Goal: Transaction & Acquisition: Book appointment/travel/reservation

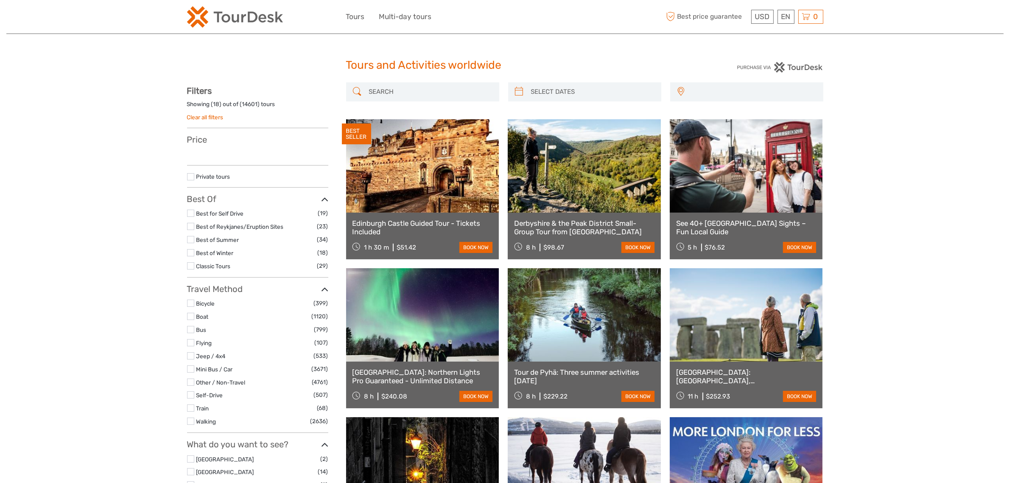
select select
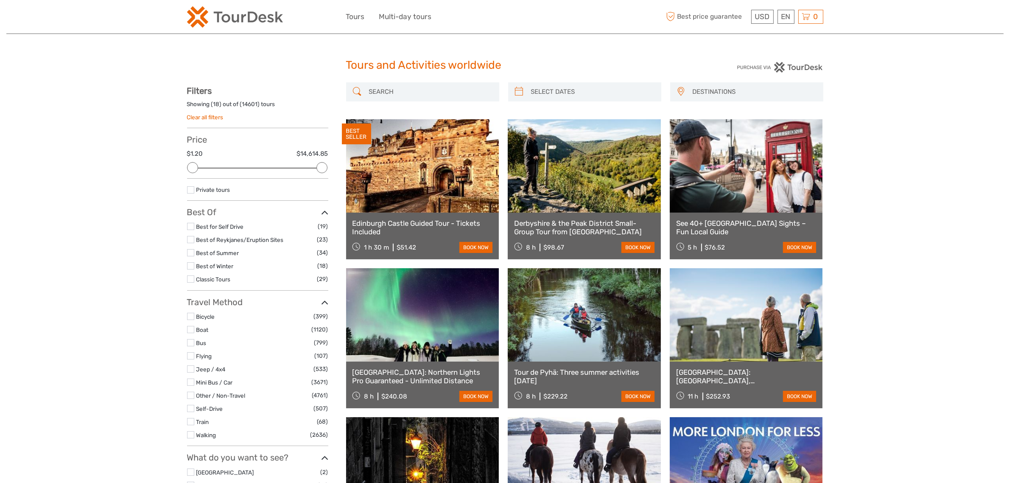
click at [452, 94] on input "search" at bounding box center [430, 91] width 129 height 15
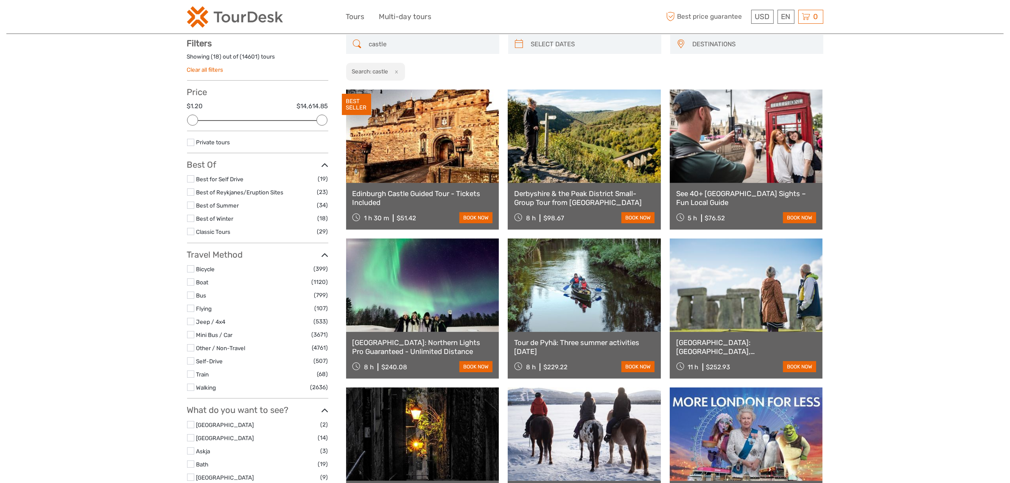
scroll to position [48, 0]
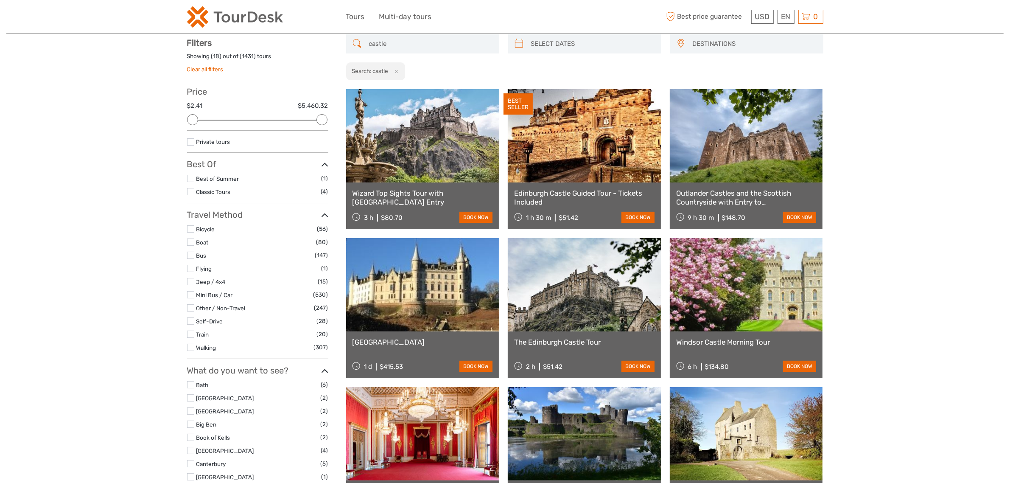
type input "castle"
click at [429, 147] on link at bounding box center [422, 135] width 153 height 93
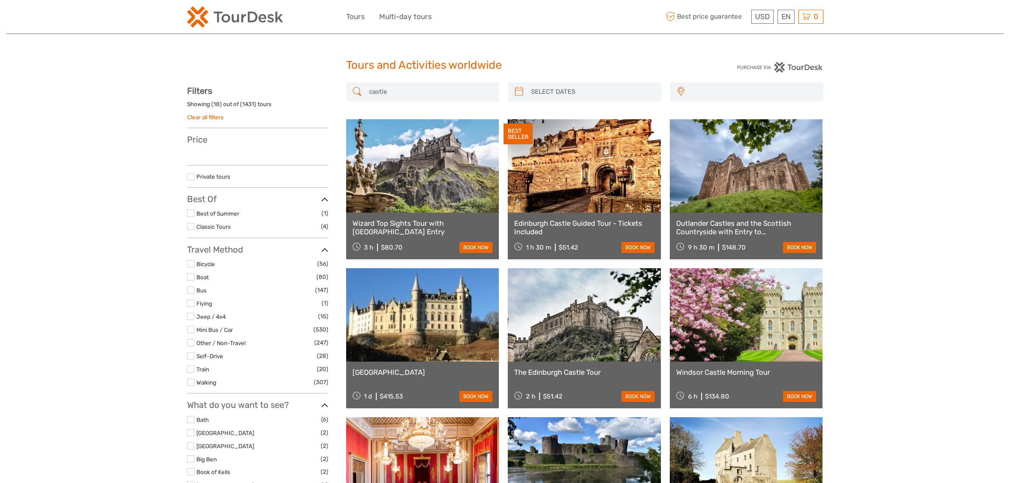
select select
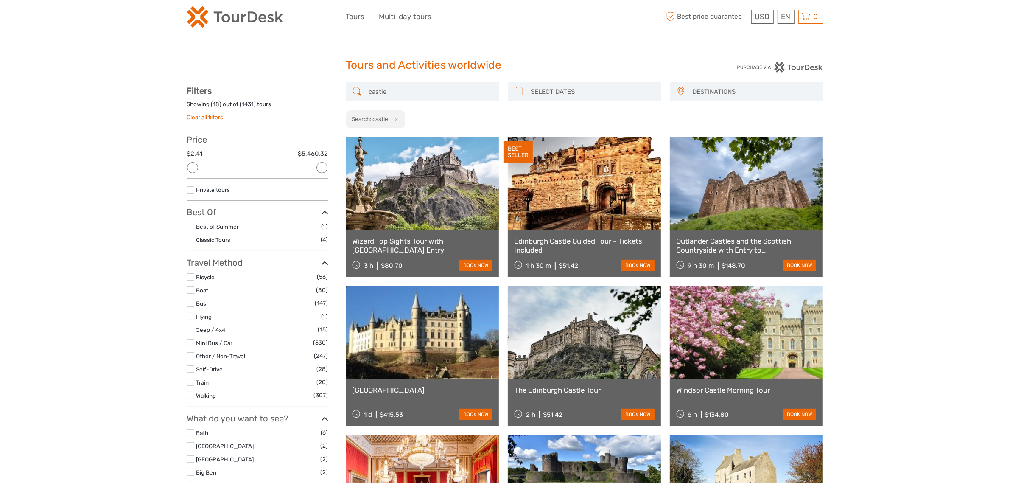
click at [758, 90] on span "DESTINATIONS" at bounding box center [754, 92] width 130 height 14
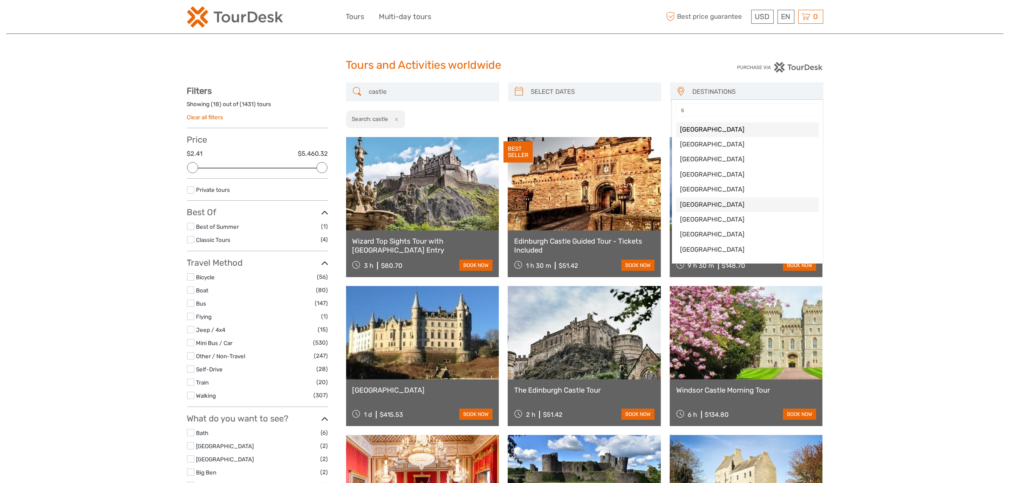
type input "sc"
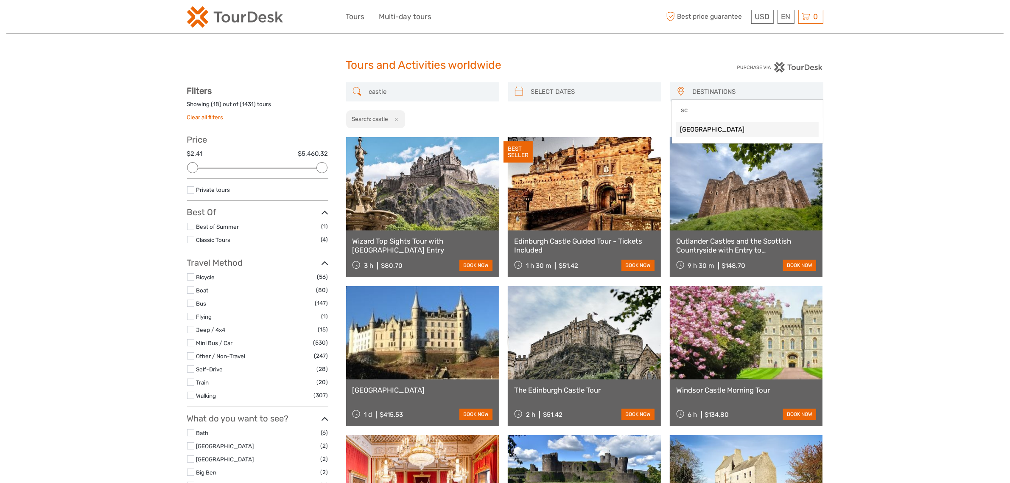
click at [712, 129] on span "[GEOGRAPHIC_DATA]" at bounding box center [748, 129] width 134 height 9
select select "/Destination/scotland"
select select
click at [190, 291] on label at bounding box center [190, 289] width 7 height 7
click at [0, 0] on input "checkbox" at bounding box center [0, 0] width 0 height 0
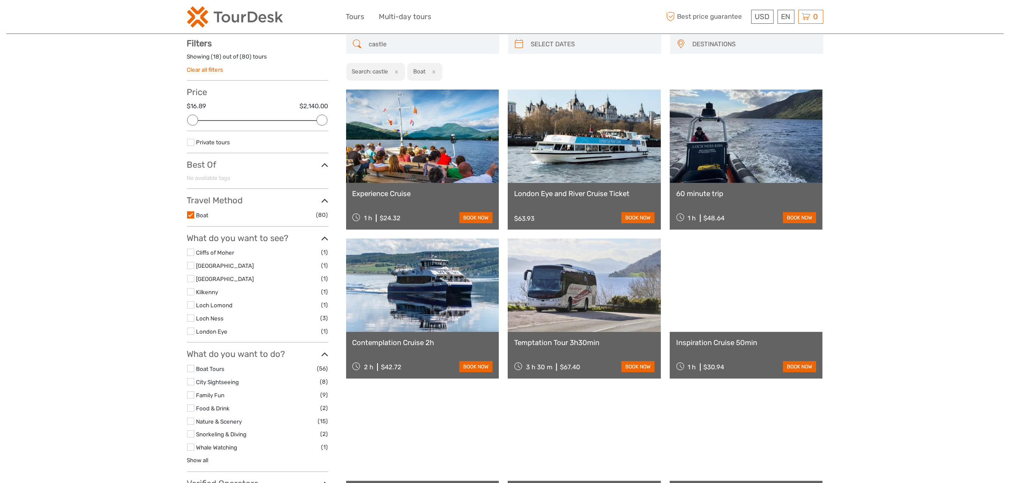
scroll to position [48, 0]
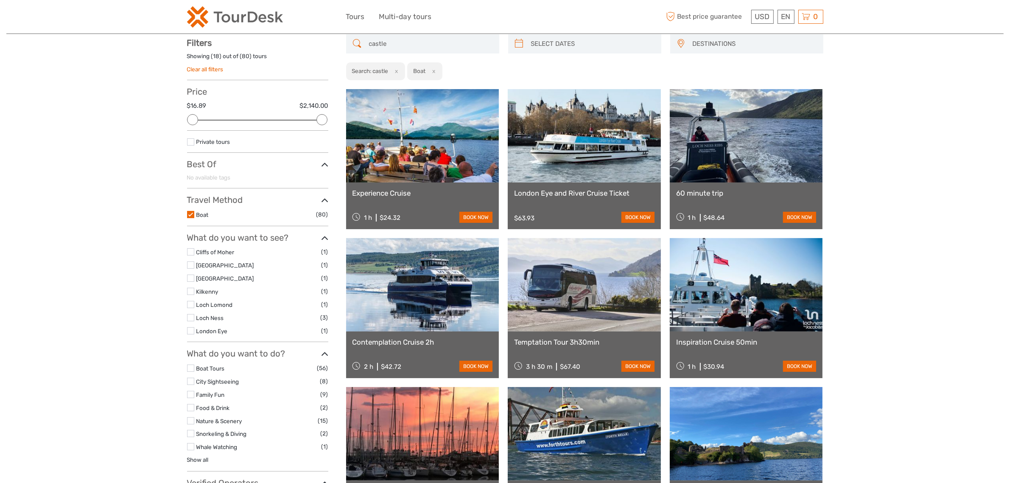
scroll to position [48, 0]
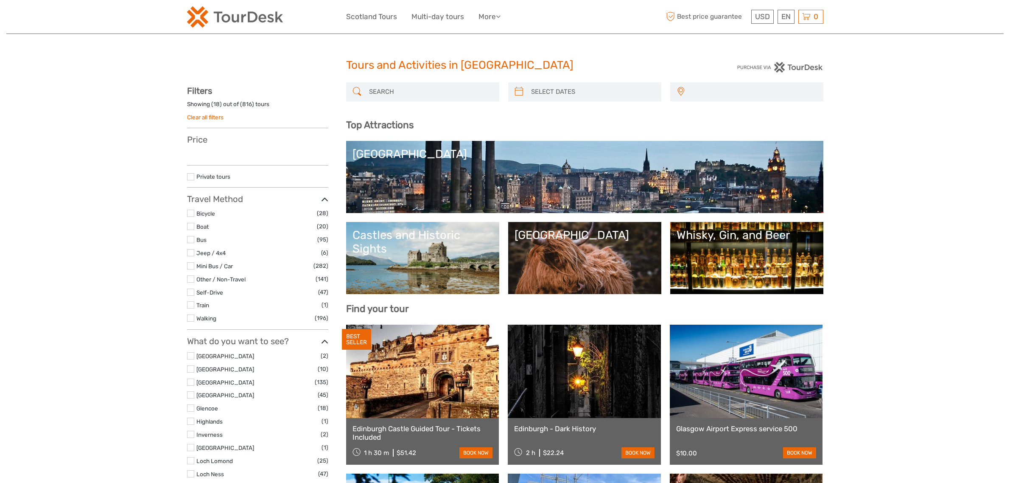
select select
click at [464, 94] on input "search" at bounding box center [430, 91] width 129 height 15
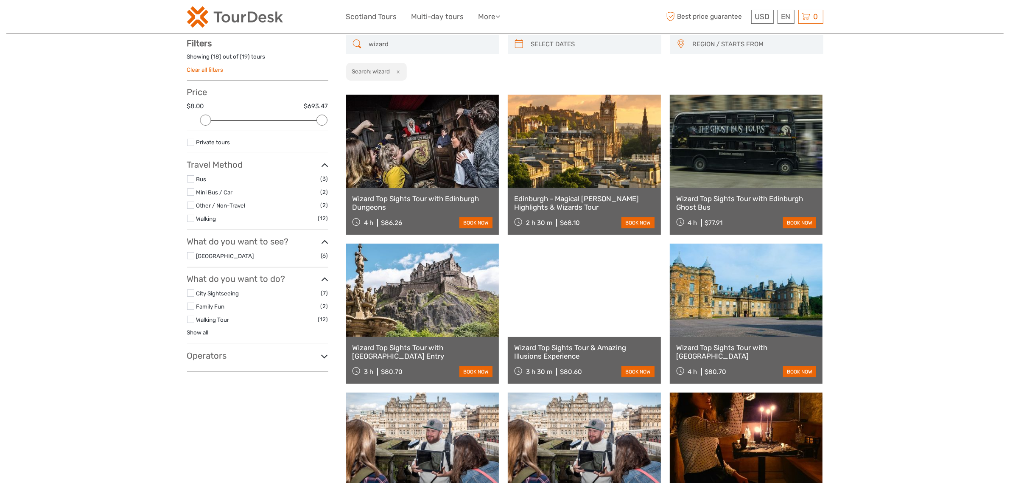
scroll to position [48, 0]
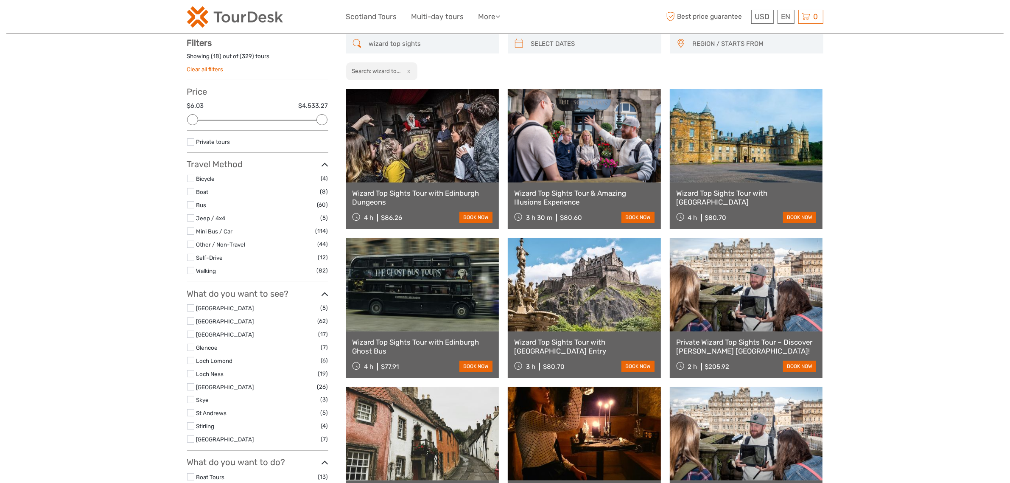
type input "wizard top sights"
click at [577, 309] on link at bounding box center [584, 284] width 153 height 93
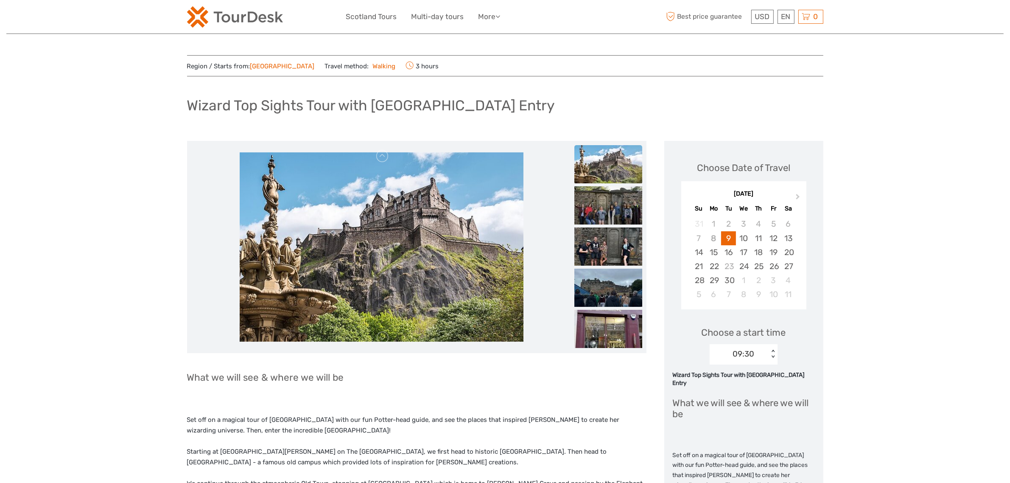
click at [226, 13] on img at bounding box center [235, 16] width 96 height 21
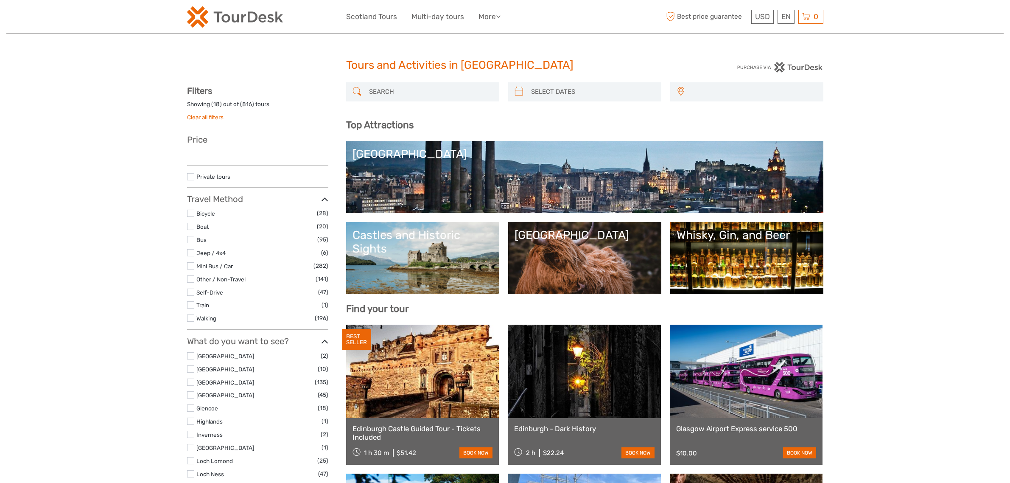
select select
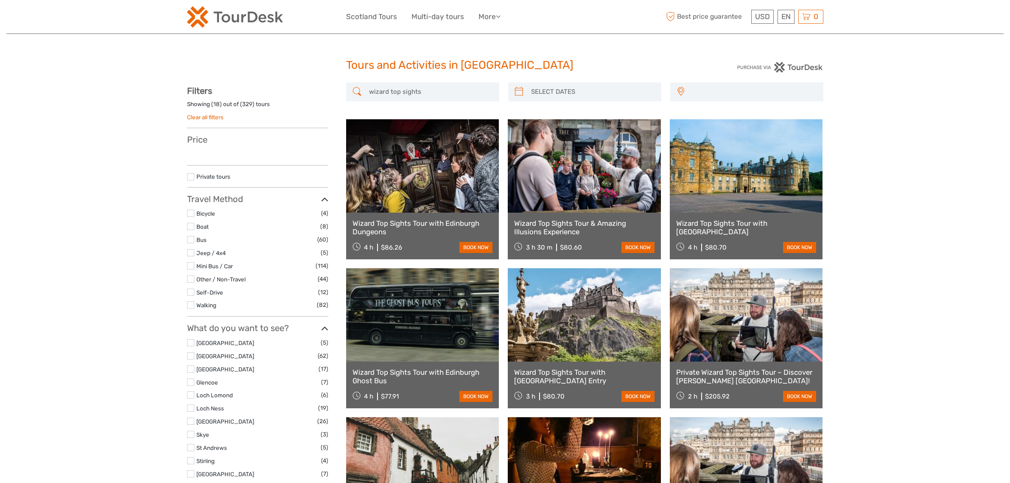
select select
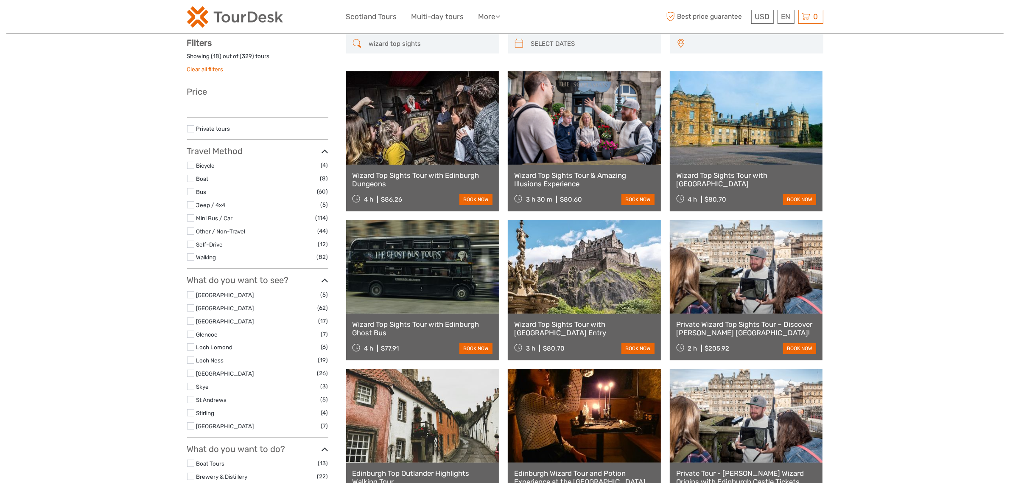
select select
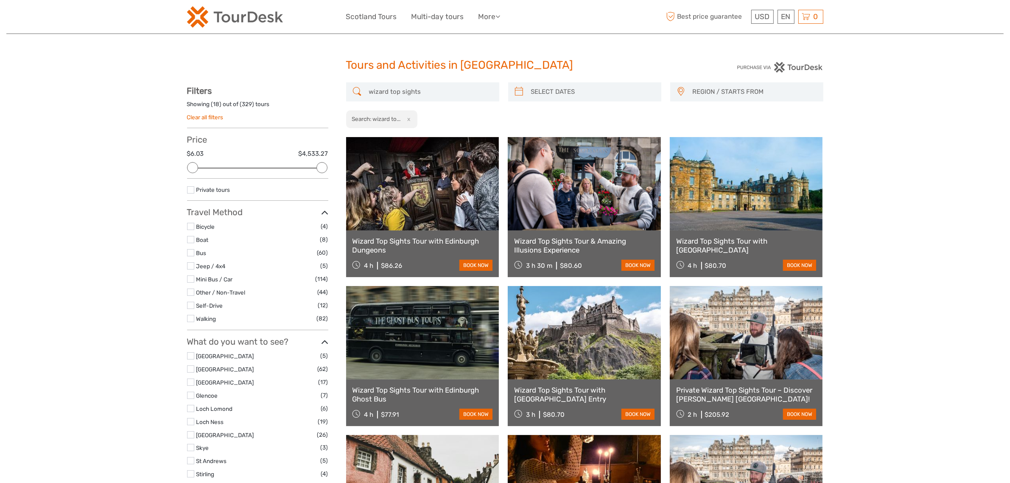
click at [711, 91] on span "REGION / STARTS FROM" at bounding box center [754, 92] width 130 height 14
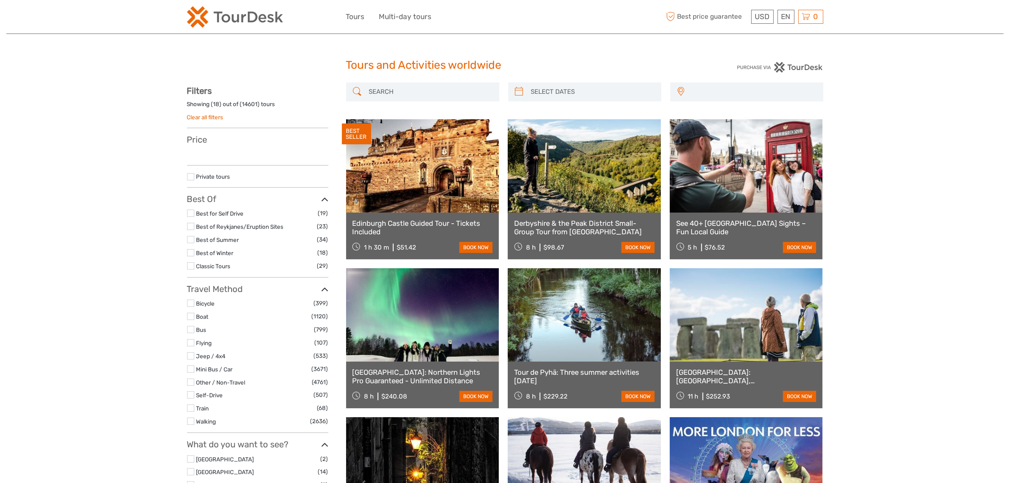
click at [703, 93] on div "Austria Belgium Canada Costa Rica Croatia Czech Republic Denmark Finland France…" at bounding box center [746, 91] width 153 height 19
select select
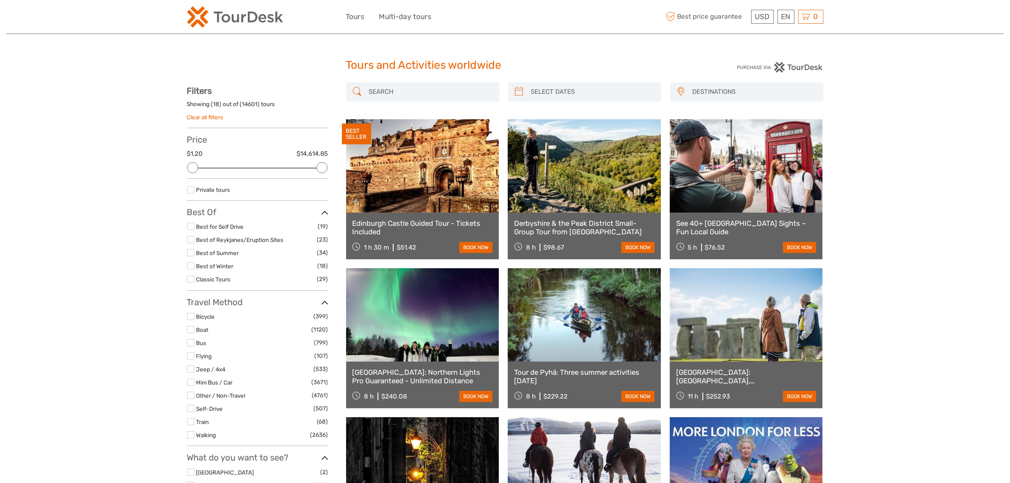
click at [703, 93] on span "DESTINATIONS" at bounding box center [754, 92] width 130 height 14
type input "irel"
click at [722, 123] on link "Ireland" at bounding box center [747, 129] width 143 height 15
select select "/Destination/ireland"
select select
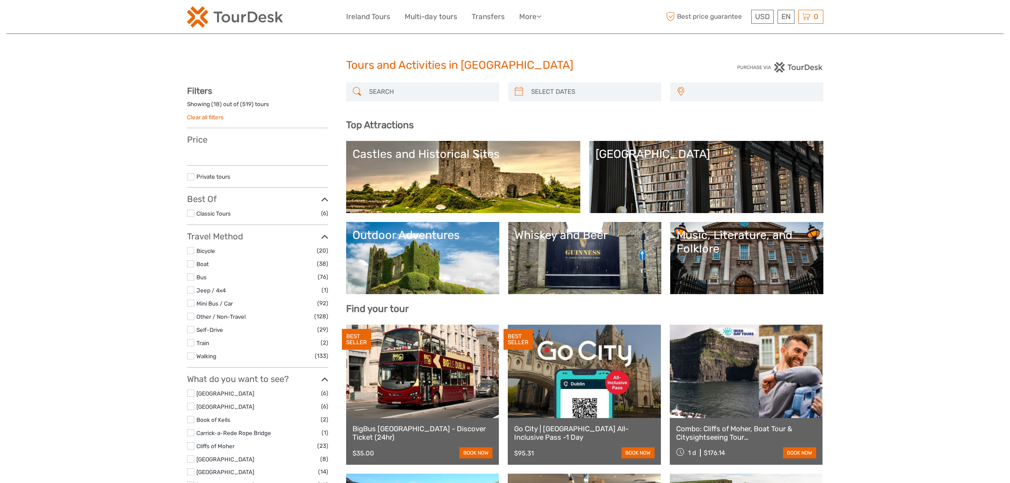
select select
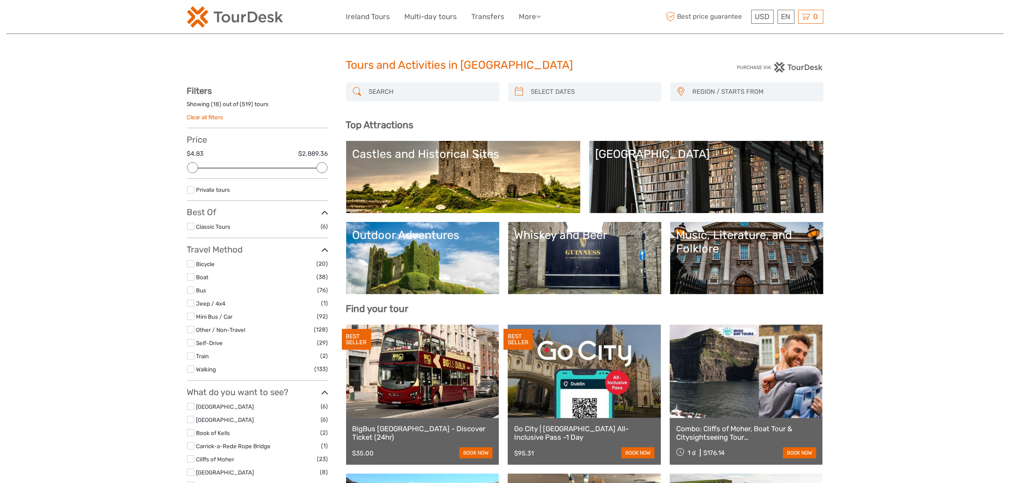
click at [191, 406] on label at bounding box center [190, 406] width 7 height 7
click at [0, 0] on input "checkbox" at bounding box center [0, 0] width 0 height 0
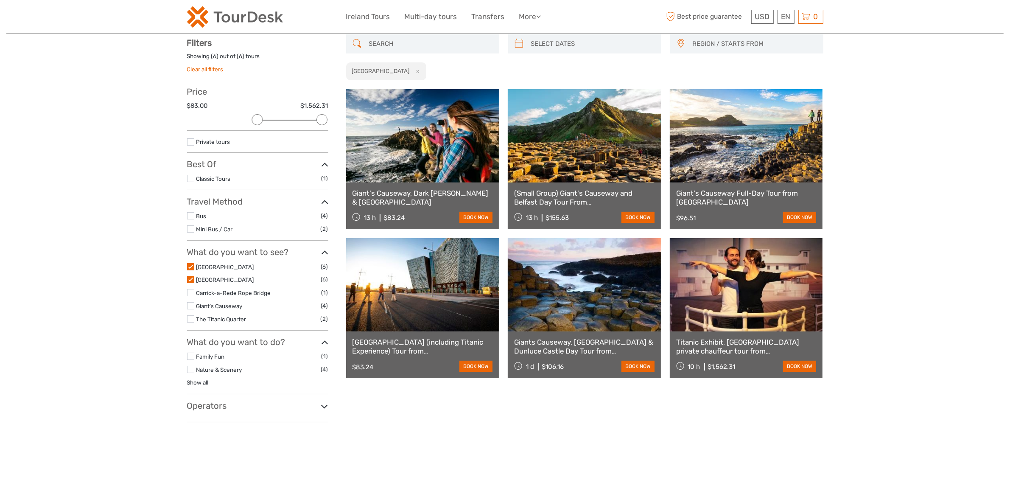
drag, startPoint x: 395, startPoint y: 151, endPoint x: 405, endPoint y: 139, distance: 15.9
click at [395, 151] on link at bounding box center [422, 135] width 153 height 93
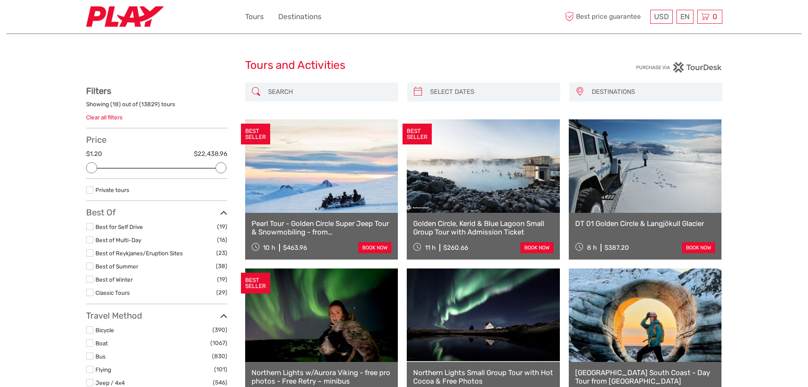
click at [639, 91] on span "DESTINATIONS" at bounding box center [653, 92] width 130 height 14
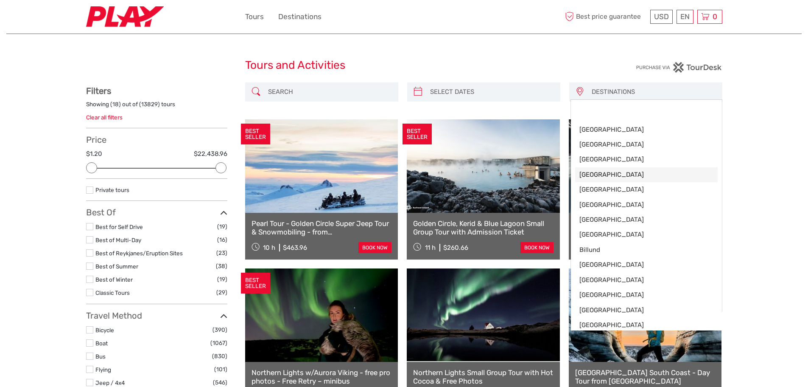
click at [606, 181] on link "[GEOGRAPHIC_DATA]" at bounding box center [646, 174] width 143 height 15
select select "/Destination/antalya"
select select
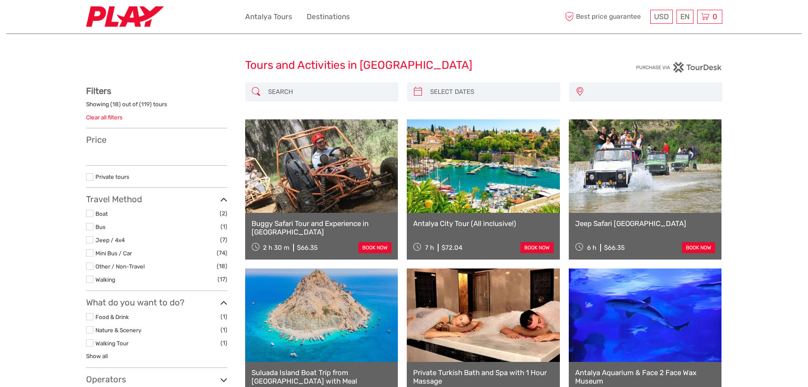
select select
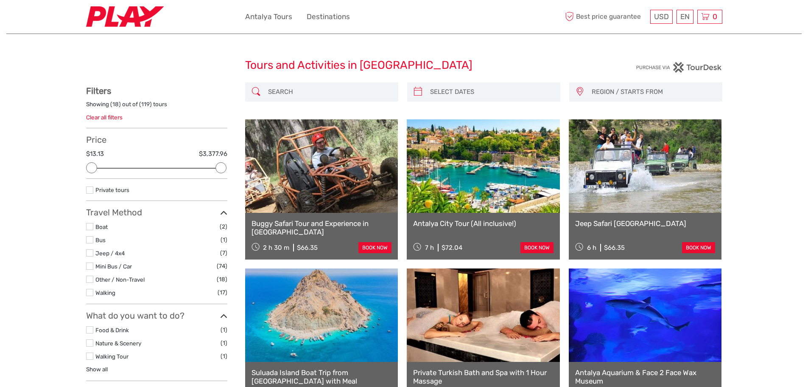
click at [316, 185] on link at bounding box center [321, 165] width 153 height 93
